Goal: Check status: Check status

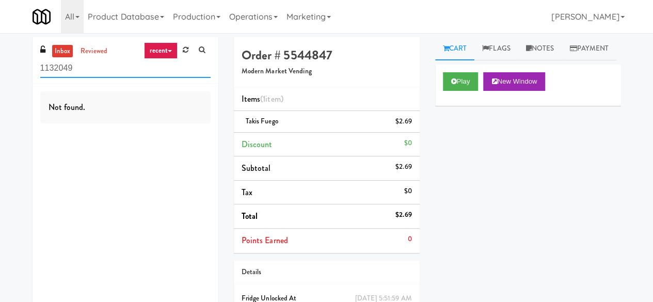
click at [94, 61] on input "1132049" at bounding box center [125, 68] width 170 height 19
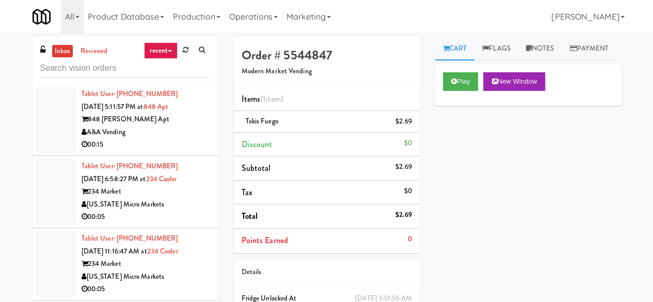
click at [170, 126] on div "A&A Vending" at bounding box center [146, 132] width 129 height 13
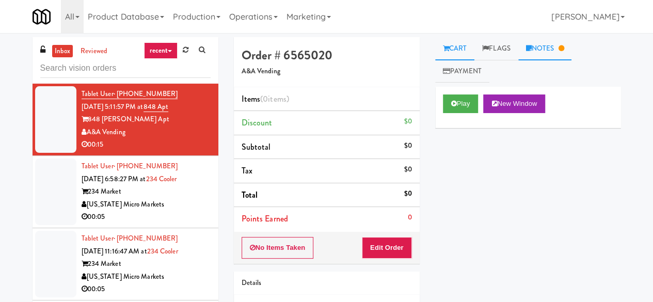
click at [550, 50] on link "Notes" at bounding box center [545, 48] width 54 height 23
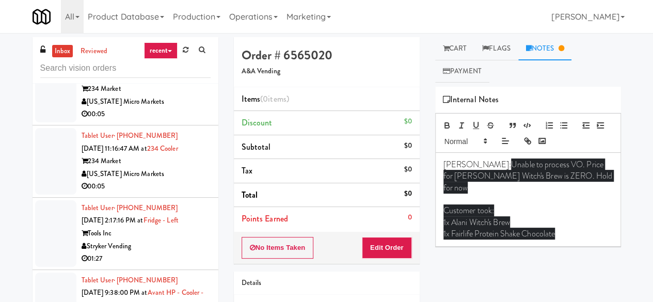
scroll to position [103, 0]
click at [179, 171] on div "[US_STATE] Micro Markets" at bounding box center [146, 173] width 129 height 13
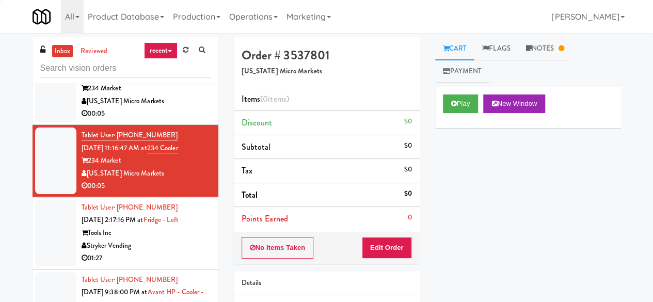
scroll to position [155, 0]
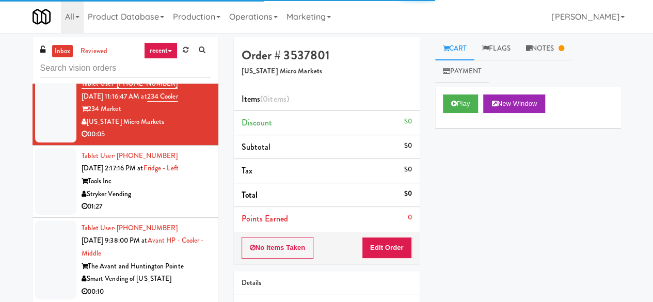
click at [191, 196] on div "Stryker Vending" at bounding box center [146, 194] width 129 height 13
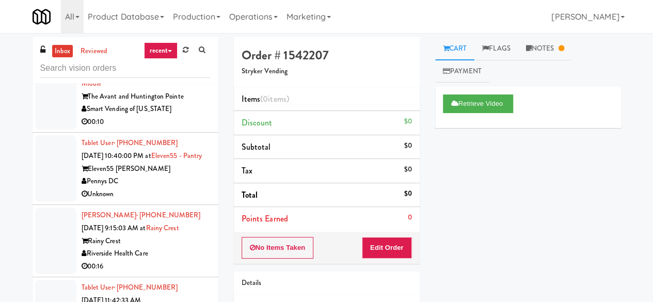
scroll to position [258, 0]
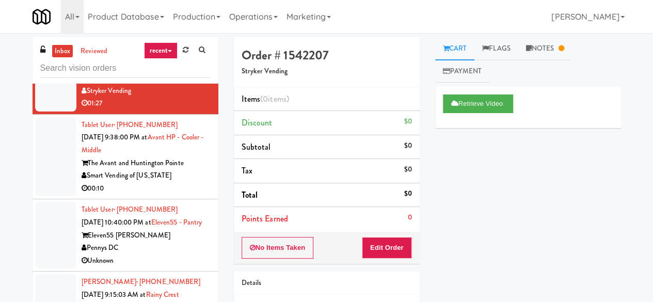
click at [197, 174] on div "Smart Vending of [US_STATE]" at bounding box center [146, 175] width 129 height 13
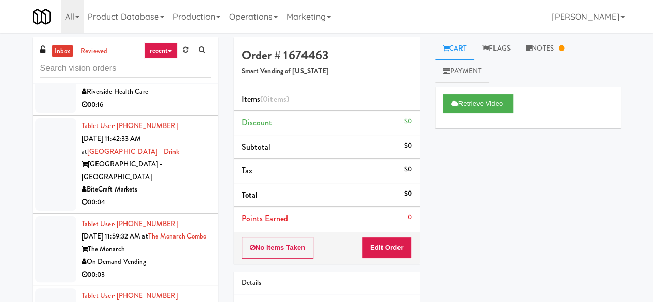
scroll to position [516, 0]
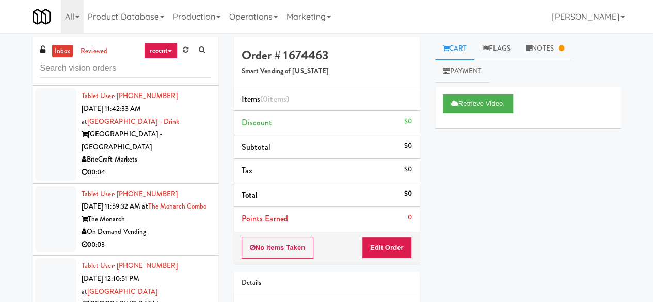
click at [172, 159] on div "BiteCraft Markets" at bounding box center [146, 159] width 129 height 13
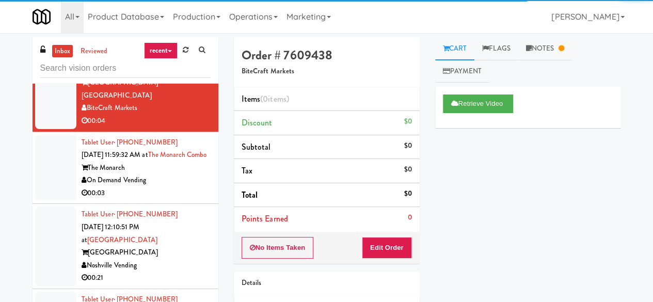
click at [174, 186] on div "On Demand Vending" at bounding box center [146, 180] width 129 height 13
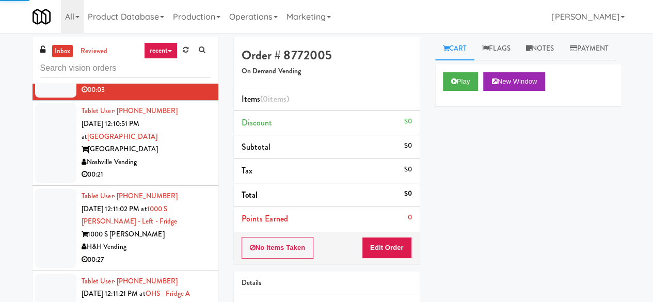
click at [174, 171] on div "00:21" at bounding box center [146, 174] width 129 height 13
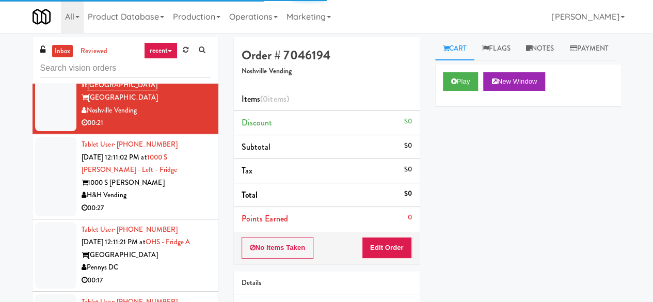
click at [179, 178] on div "1000 S [PERSON_NAME]" at bounding box center [146, 183] width 129 height 13
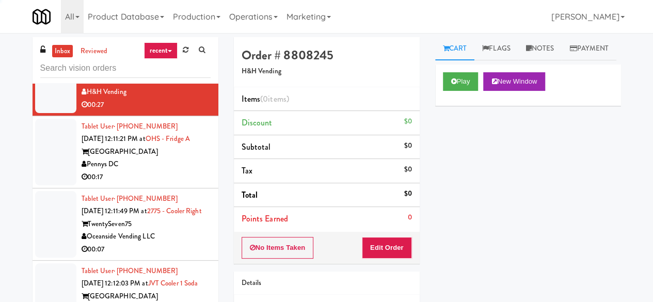
click at [180, 171] on div "Pennys DC" at bounding box center [146, 164] width 129 height 13
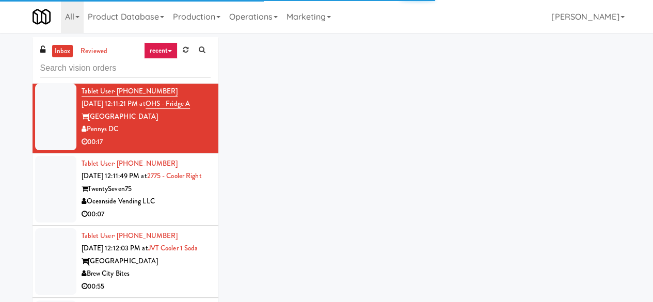
scroll to position [878, 0]
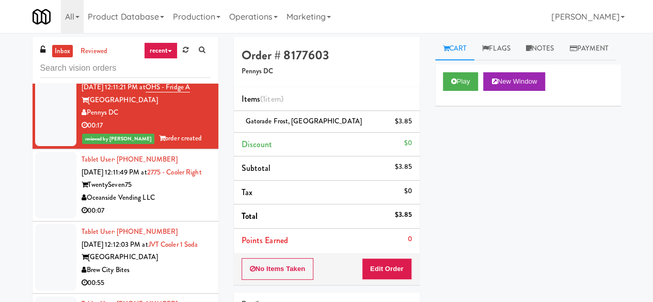
click at [184, 192] on div "TwentySeven75" at bounding box center [146, 185] width 129 height 13
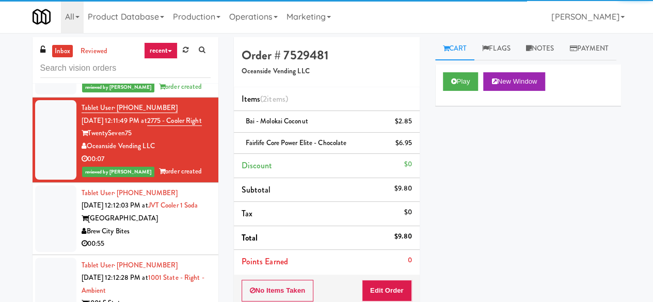
click at [182, 225] on div "[GEOGRAPHIC_DATA]" at bounding box center [146, 218] width 129 height 13
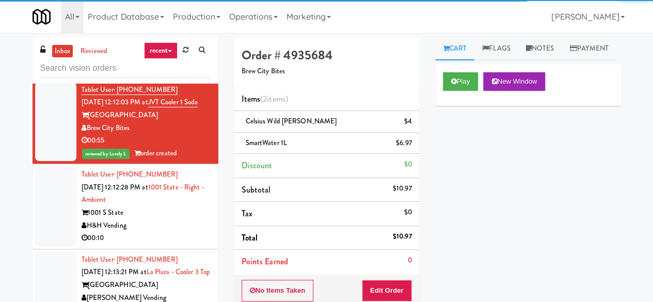
click at [181, 219] on div "1001 S State" at bounding box center [146, 213] width 129 height 13
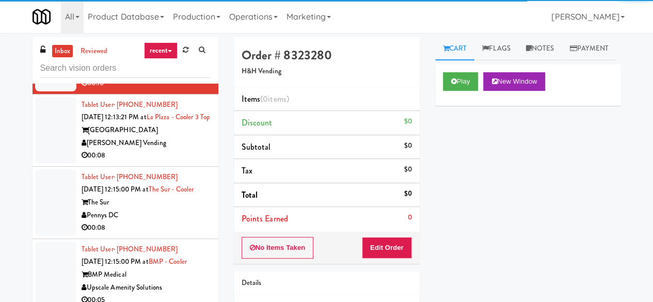
click at [178, 137] on div "[GEOGRAPHIC_DATA]" at bounding box center [146, 130] width 129 height 13
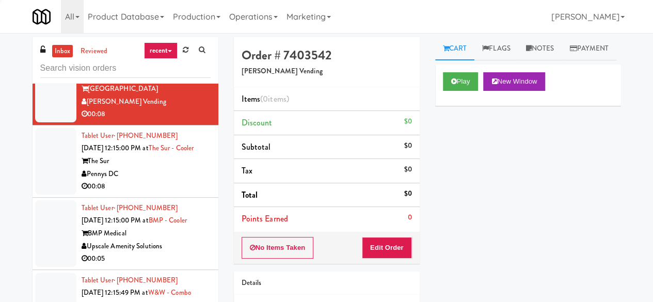
scroll to position [1239, 0]
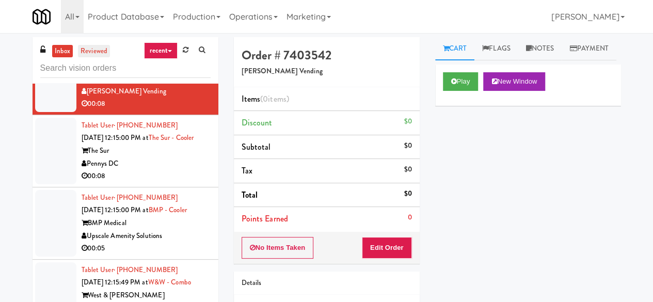
click at [97, 49] on link "reviewed" at bounding box center [94, 51] width 32 height 13
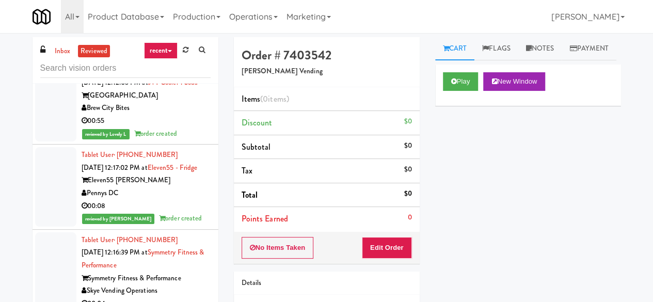
scroll to position [413, 0]
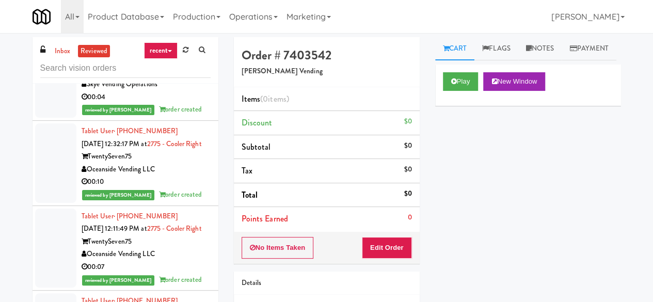
click at [203, 121] on li "Tablet User · (954) 702-2877 [DATE] 12:16:39 PM at Symmetry Fitness & Performan…" at bounding box center [126, 72] width 186 height 98
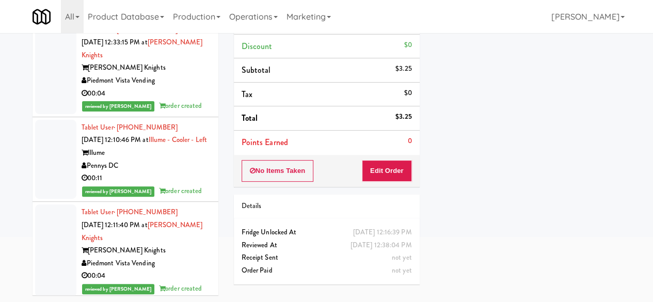
scroll to position [723, 0]
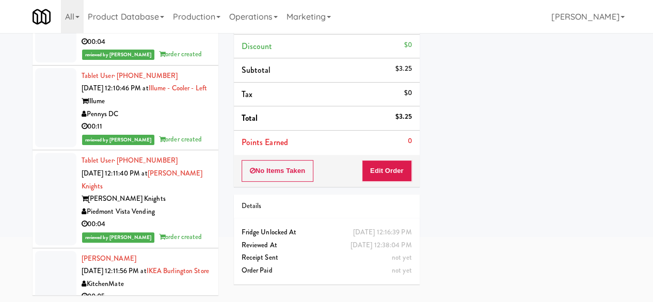
click at [187, 108] on div "Illume" at bounding box center [146, 101] width 129 height 13
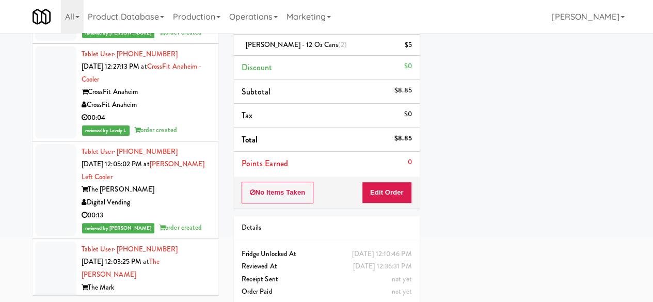
scroll to position [1394, 0]
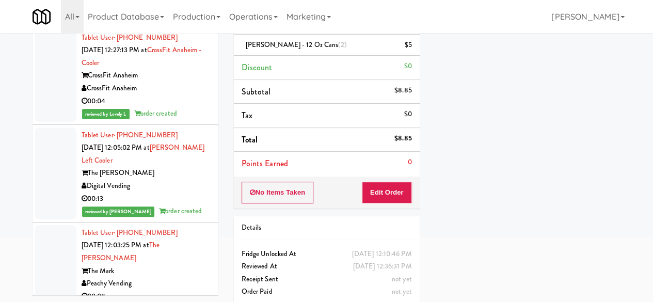
click at [170, 10] on div "00:09" at bounding box center [146, 3] width 129 height 13
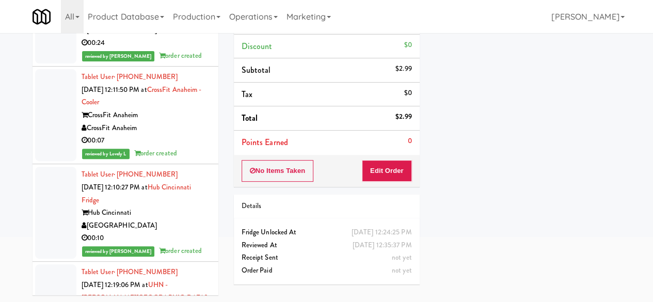
scroll to position [1755, 0]
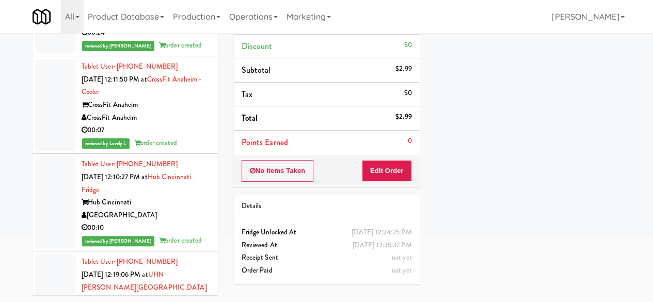
click at [166, 14] on div "Hub Cincinnati" at bounding box center [146, 7] width 129 height 13
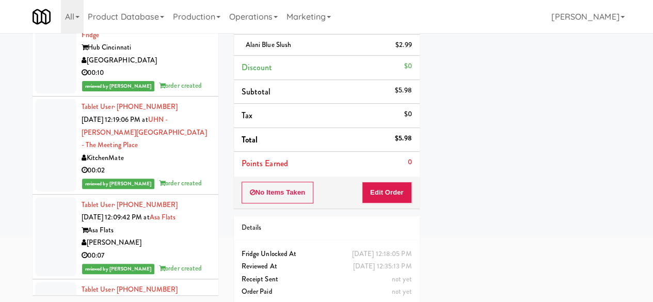
scroll to position [1962, 0]
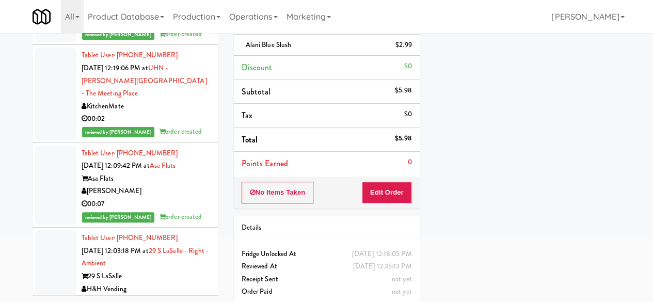
click at [166, 28] on div "00:10" at bounding box center [146, 21] width 129 height 13
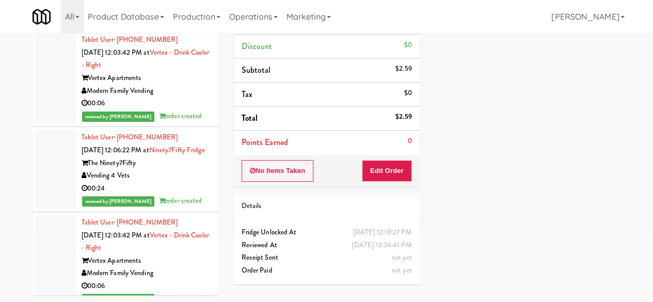
click at [174, 12] on div "00:24" at bounding box center [146, 5] width 129 height 13
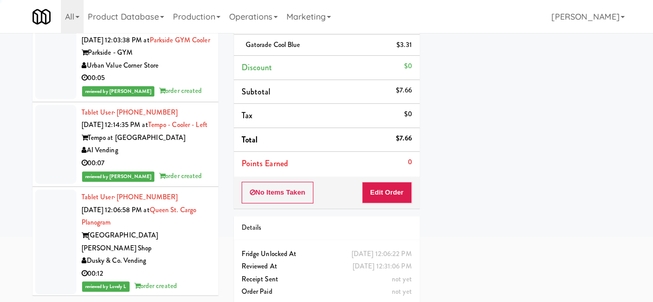
scroll to position [3814, 0]
